Goal: Navigation & Orientation: Understand site structure

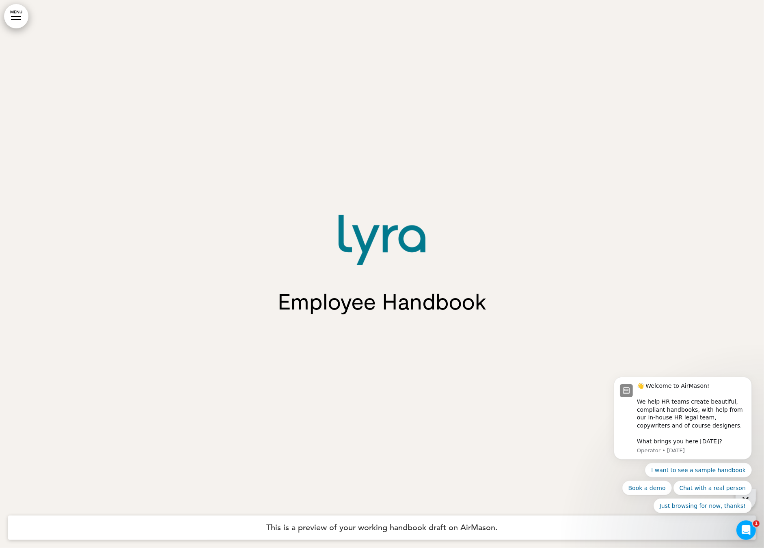
click at [22, 20] on link "MENU" at bounding box center [16, 16] width 24 height 24
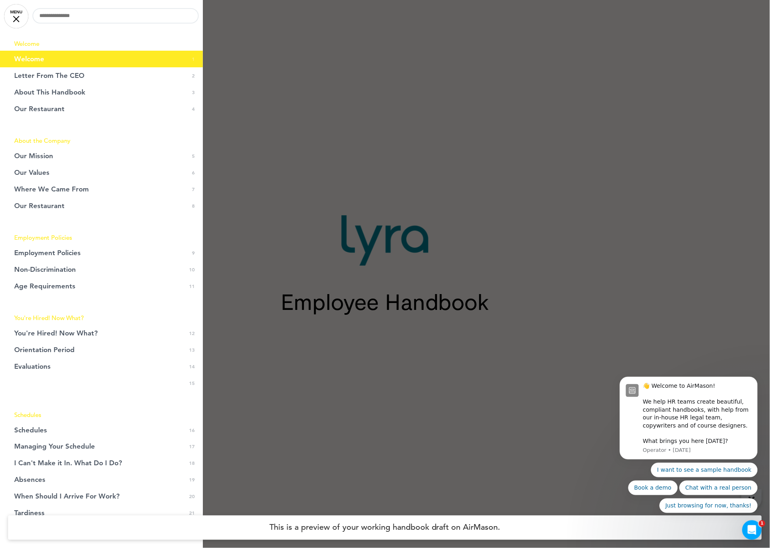
click at [752, 529] on icon "Open Intercom Messenger" at bounding box center [752, 530] width 6 height 6
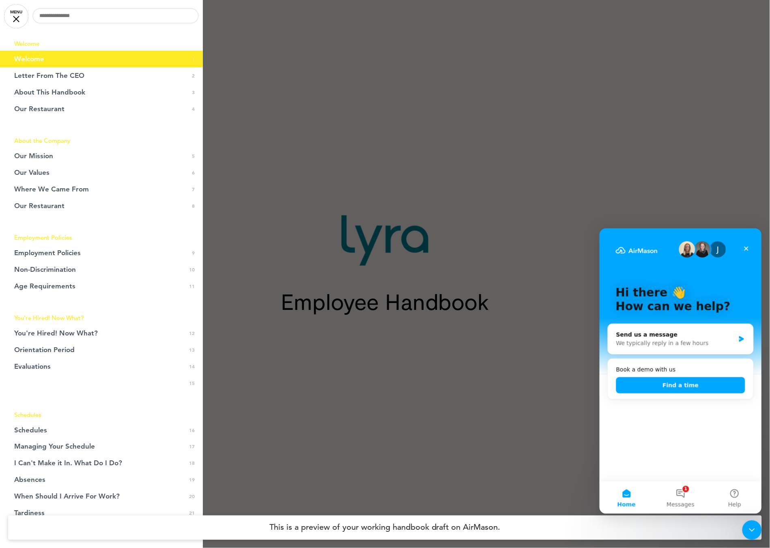
click at [754, 528] on icon "Close Intercom Messenger" at bounding box center [752, 530] width 10 height 10
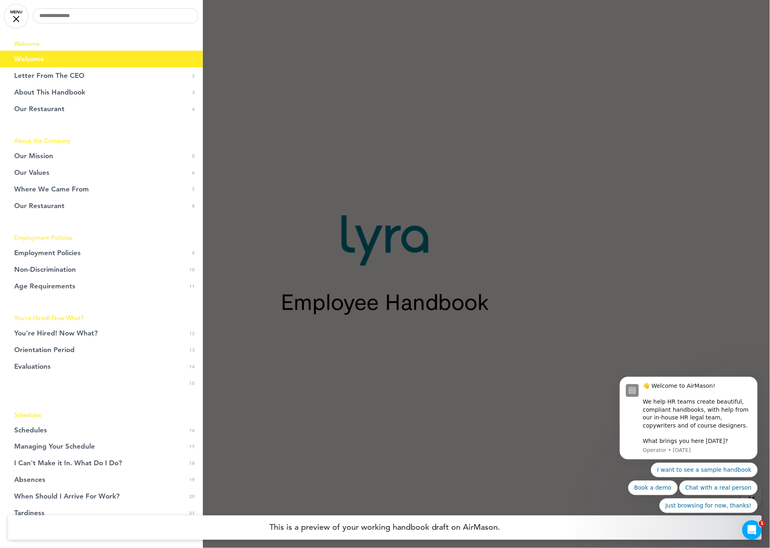
click at [522, 498] on div at bounding box center [385, 274] width 770 height 548
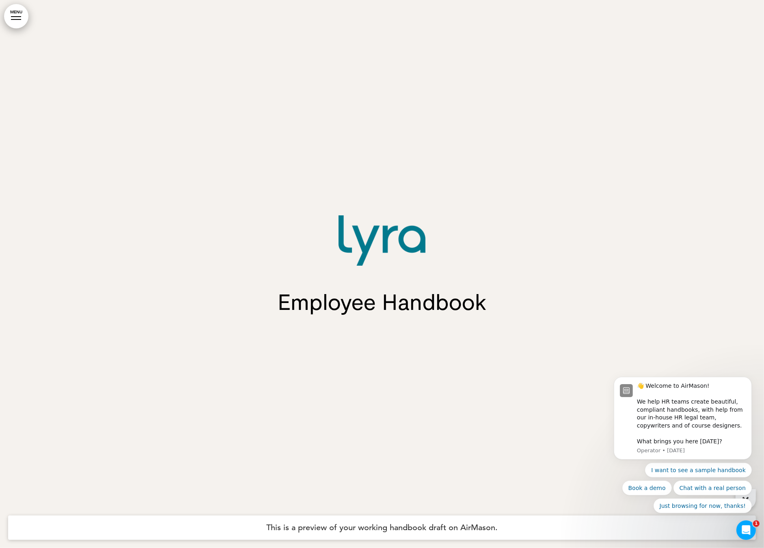
click at [748, 530] on icon "Open Intercom Messenger" at bounding box center [745, 530] width 13 height 13
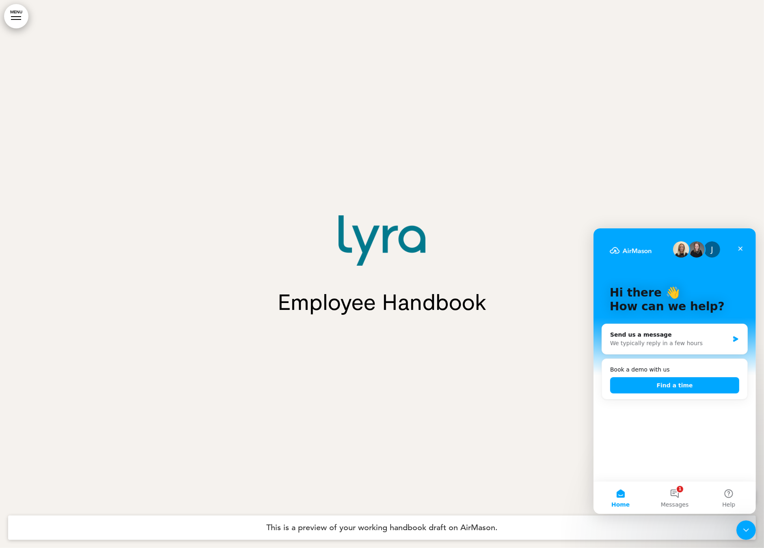
click at [748, 530] on icon "Close Intercom Messenger" at bounding box center [746, 530] width 10 height 10
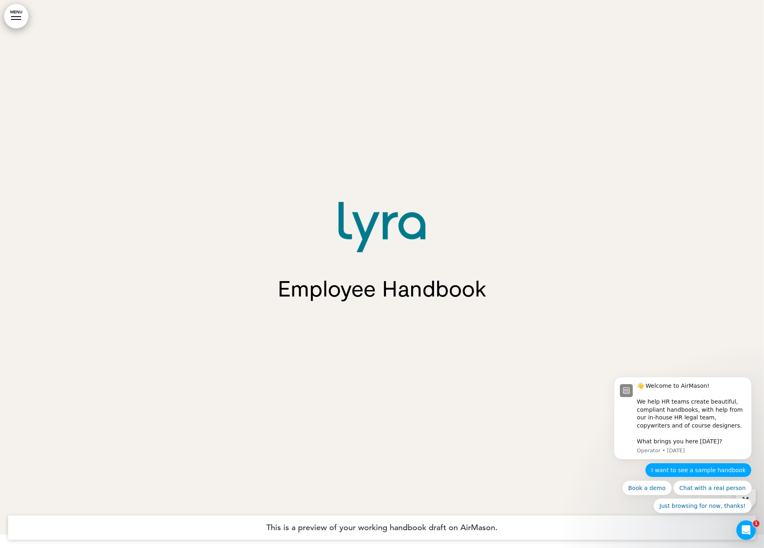
scroll to position [16, 0]
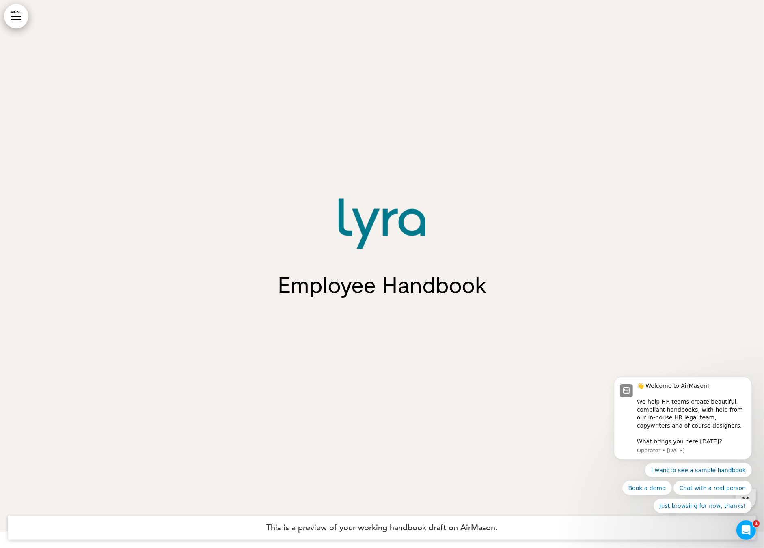
click at [752, 497] on div "👋 Welcome to AirMason! We help HR teams create beautiful, compliant handbooks, …" at bounding box center [682, 462] width 149 height 101
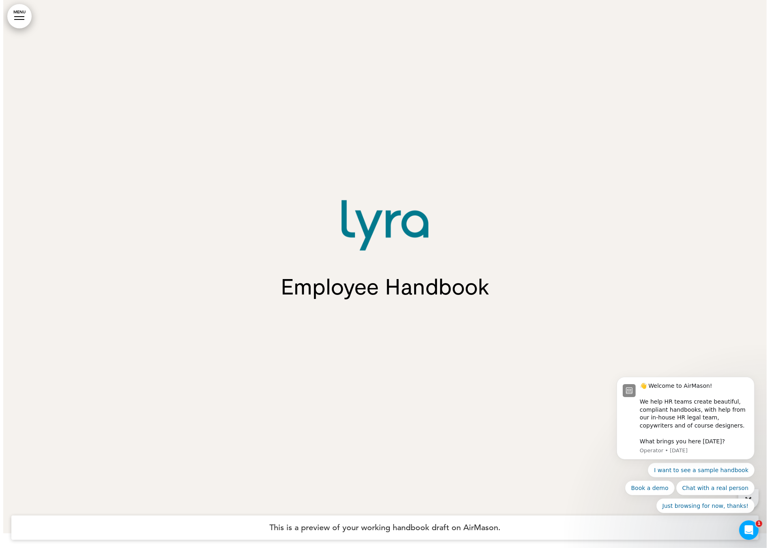
scroll to position [14, 0]
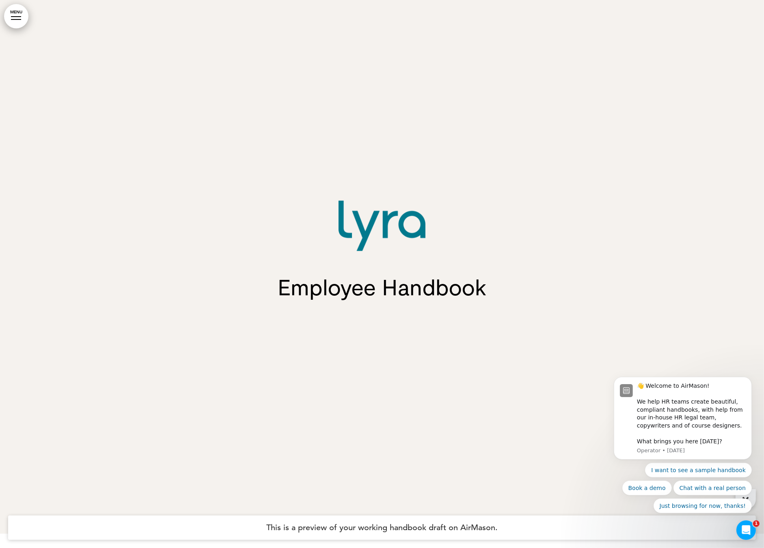
click at [20, 10] on link "MENU" at bounding box center [16, 16] width 24 height 24
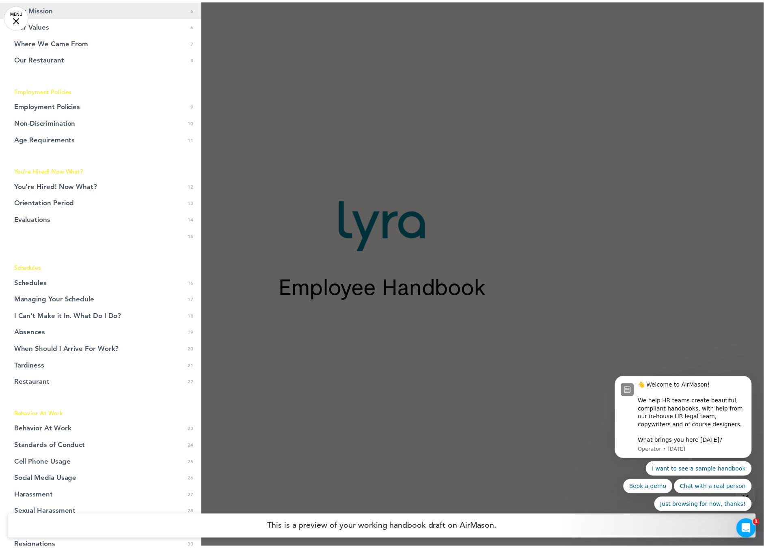
scroll to position [0, 0]
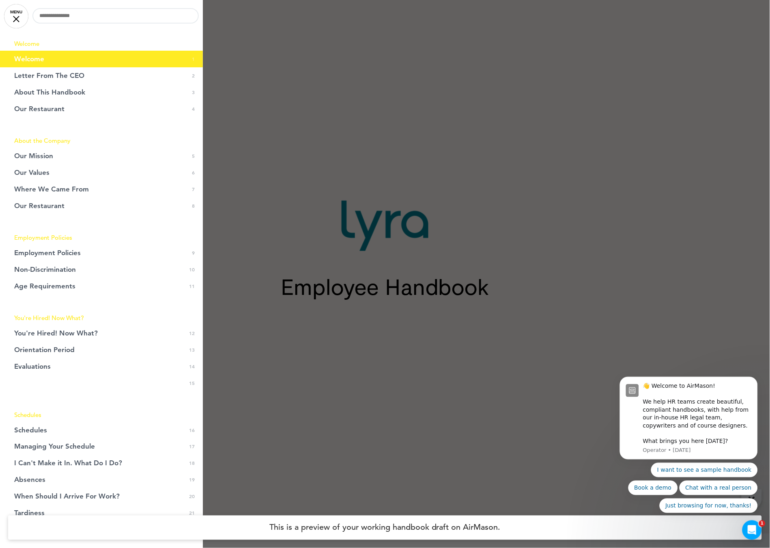
click at [20, 18] on link "MENU" at bounding box center [16, 16] width 24 height 24
